Goal: Find specific page/section: Find specific page/section

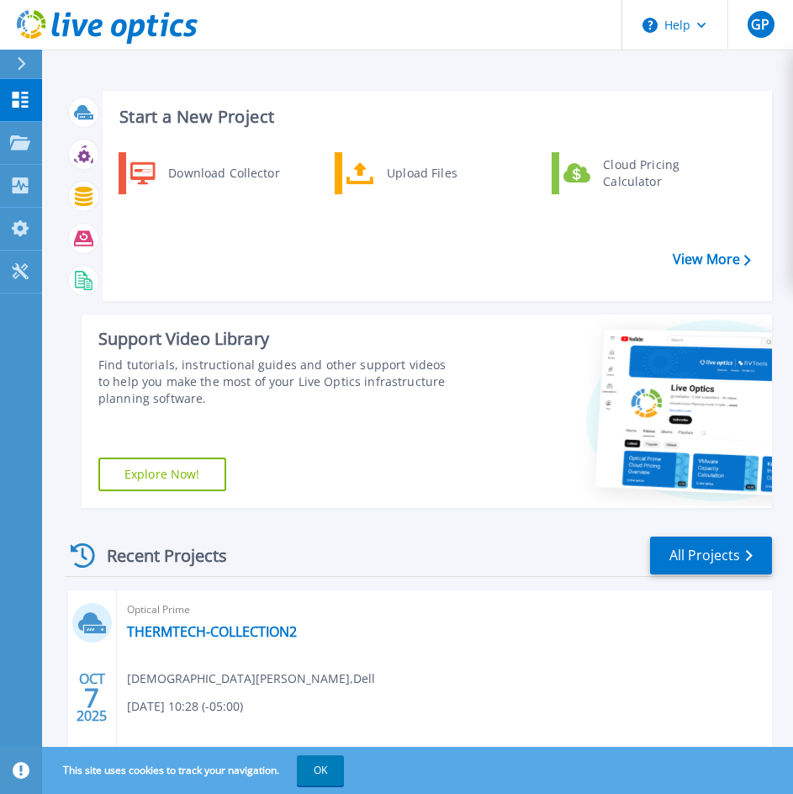
click at [691, 559] on link "All Projects" at bounding box center [711, 555] width 122 height 38
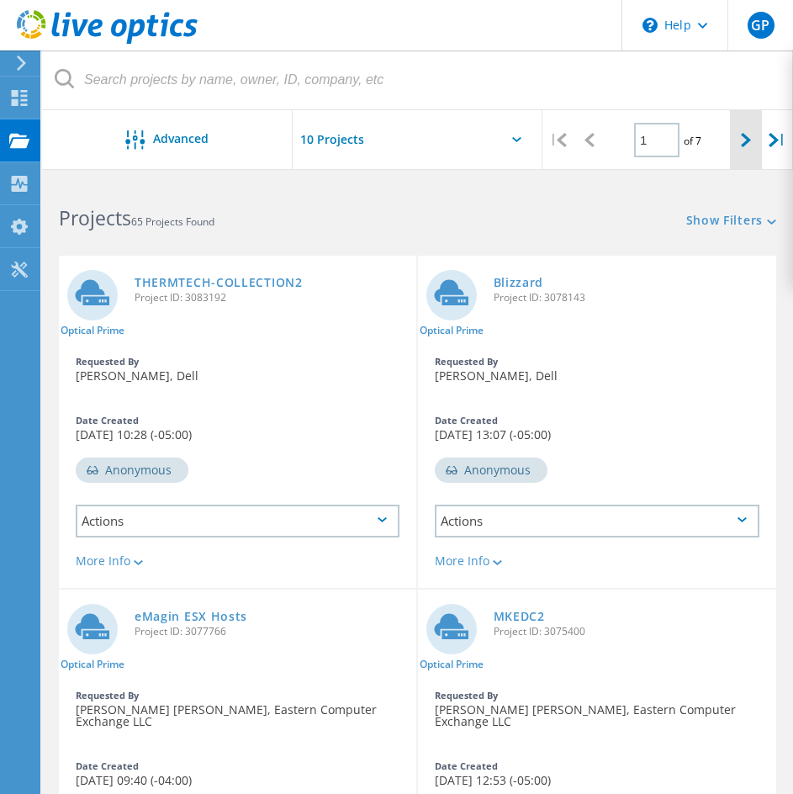
click at [755, 145] on div at bounding box center [745, 140] width 31 height 60
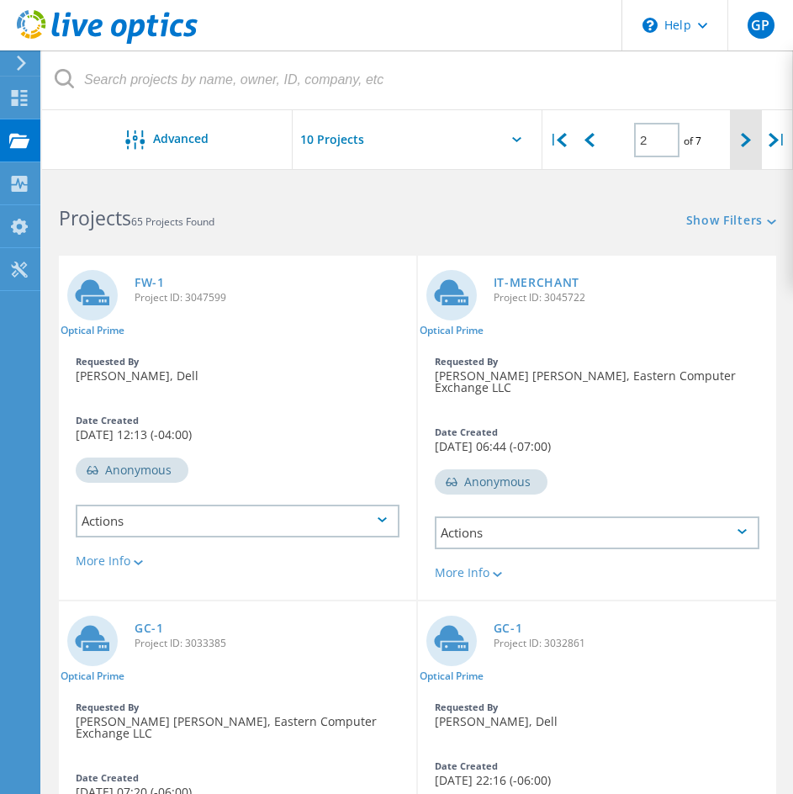
click at [740, 130] on div at bounding box center [745, 140] width 31 height 60
type input "3"
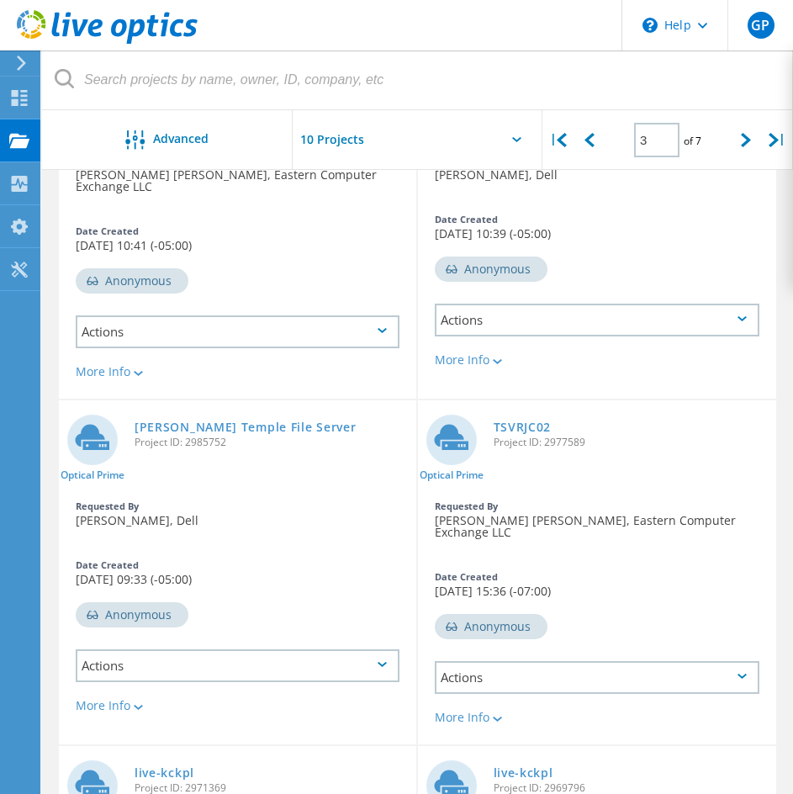
scroll to position [692, 0]
